Goal: Find specific page/section: Find specific page/section

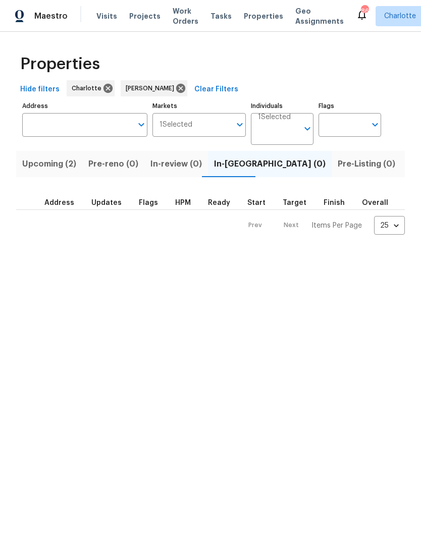
click at [407, 170] on span "Listed (31)" at bounding box center [427, 164] width 41 height 14
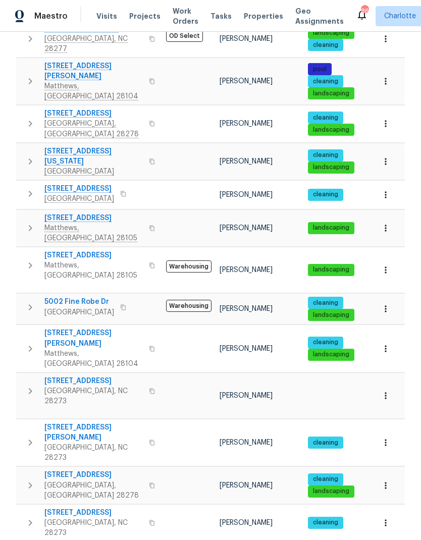
scroll to position [428, 0]
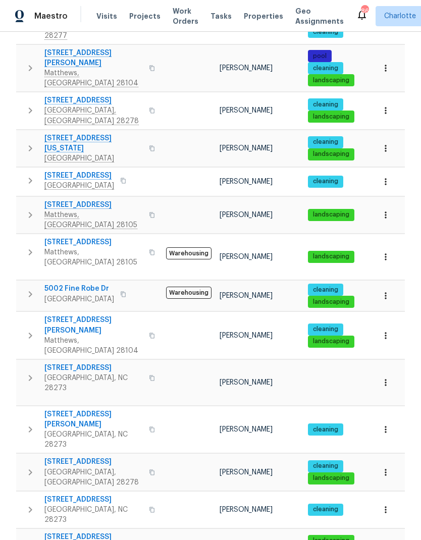
click at [395, 461] on button "button" at bounding box center [386, 472] width 22 height 22
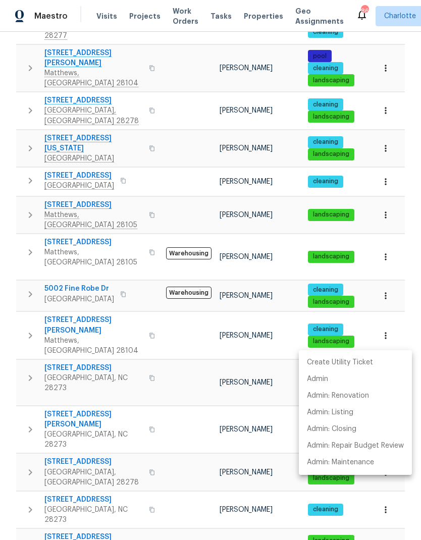
click at [393, 181] on div at bounding box center [210, 270] width 421 height 540
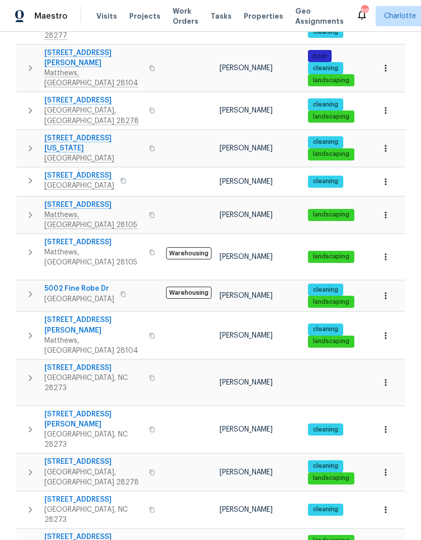
click at [390, 252] on icon "button" at bounding box center [386, 257] width 10 height 10
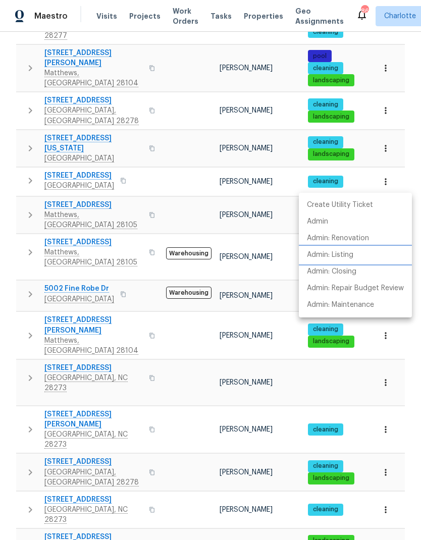
click at [348, 257] on p "Admin: Listing" at bounding box center [330, 255] width 46 height 11
click at [289, 83] on div at bounding box center [210, 270] width 421 height 540
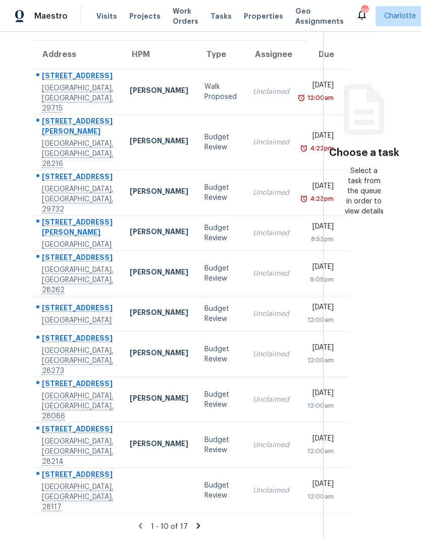
scroll to position [95, 0]
click at [194, 525] on icon at bounding box center [198, 526] width 9 height 9
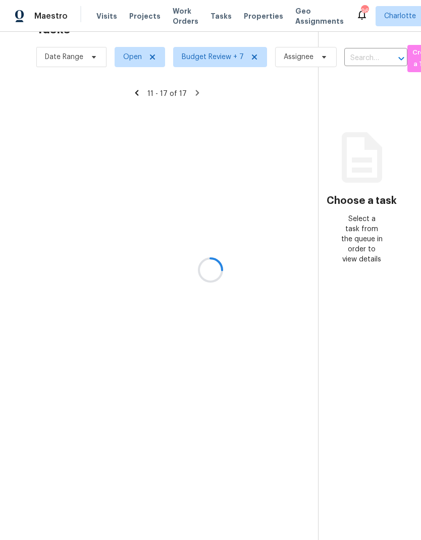
scroll to position [32, 0]
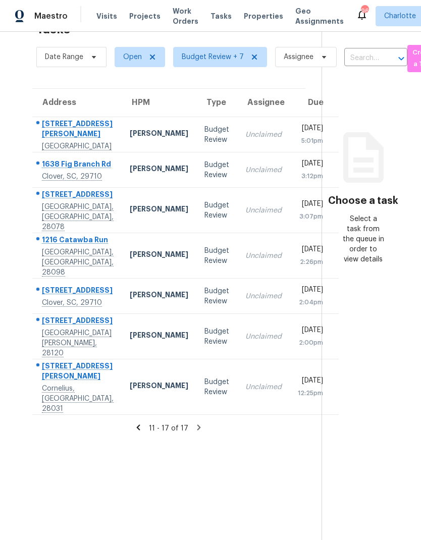
click at [141, 432] on icon at bounding box center [138, 427] width 9 height 9
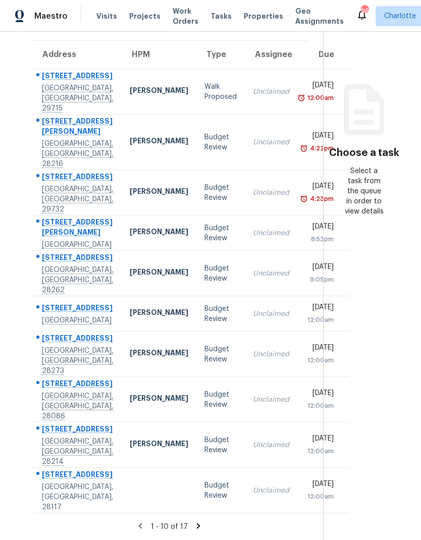
scroll to position [95, 0]
click at [18, 258] on div "Address HPM Type Assignee Due 105 Redcoat Dr Fort Mill, SC, 29715 Billy Towle W…" at bounding box center [169, 277] width 307 height 474
